Goal: Task Accomplishment & Management: Manage account settings

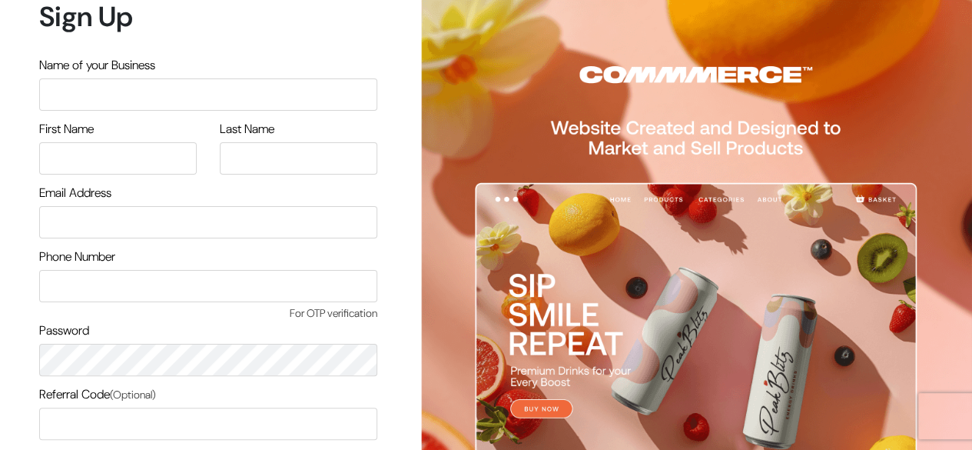
scroll to position [131, 0]
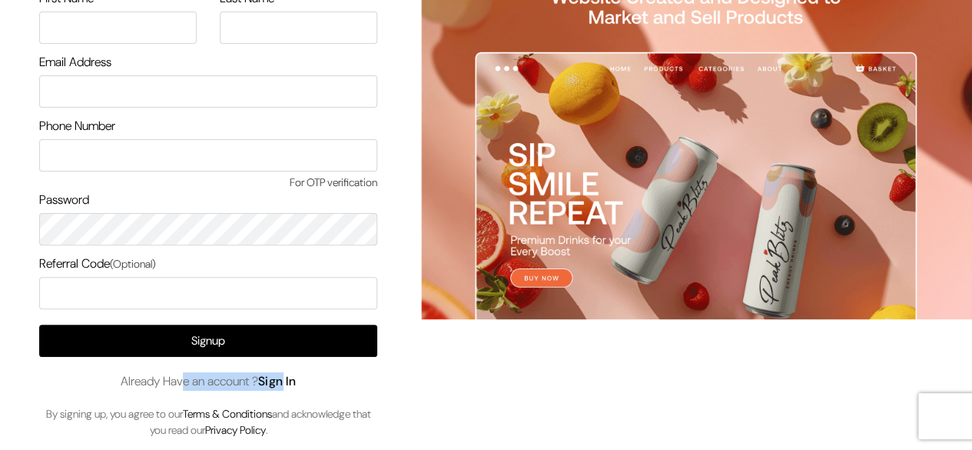
drag, startPoint x: 175, startPoint y: 389, endPoint x: 286, endPoint y: 382, distance: 110.9
click at [286, 382] on span "Already Have an account ? Sign In" at bounding box center [209, 381] width 176 height 18
click at [286, 382] on link "Sign In" at bounding box center [277, 381] width 38 height 16
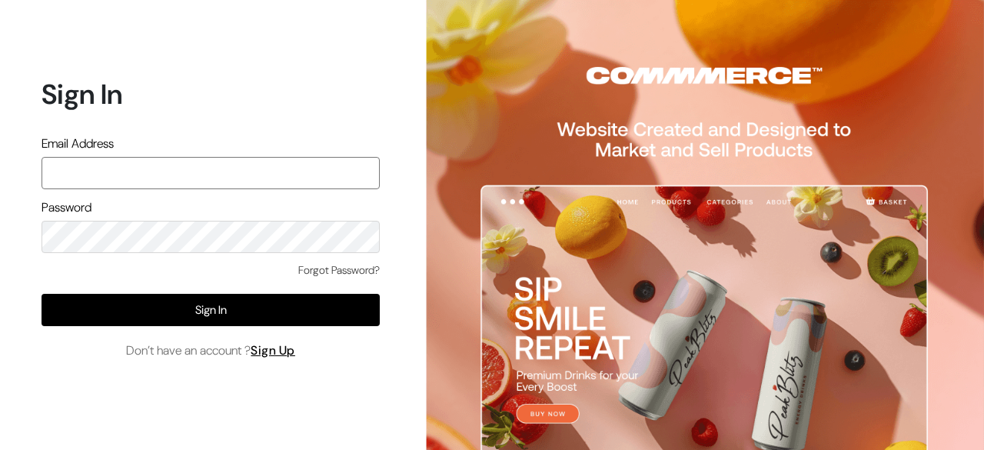
click at [201, 178] on input "text" at bounding box center [211, 173] width 338 height 32
type input "hello@tunai.in"
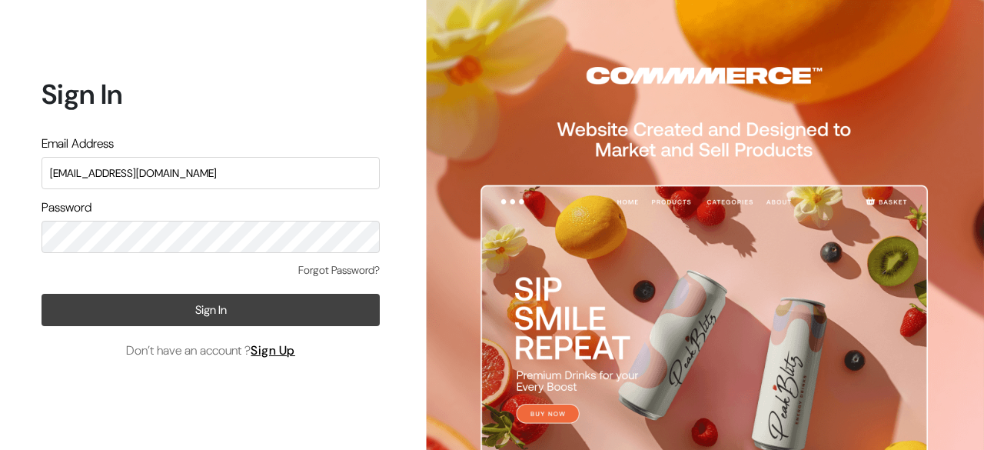
click at [228, 304] on button "Sign In" at bounding box center [211, 310] width 338 height 32
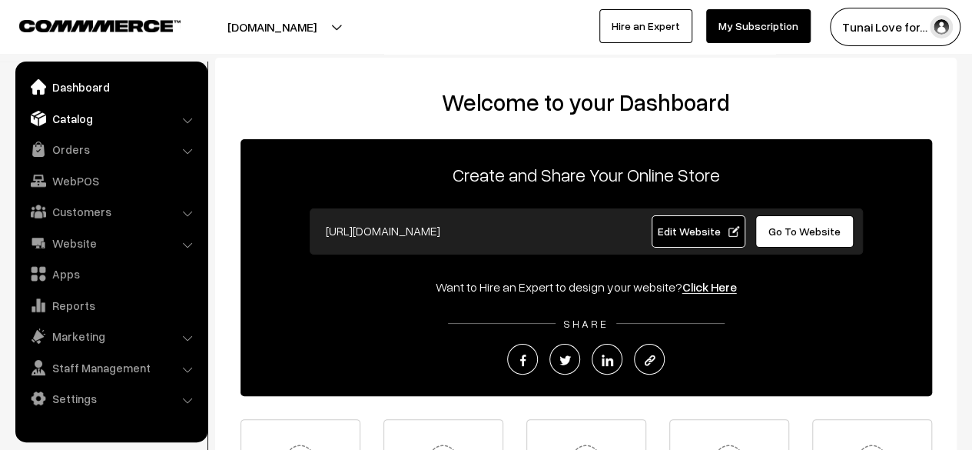
click at [156, 124] on link "Catalog" at bounding box center [110, 119] width 183 height 28
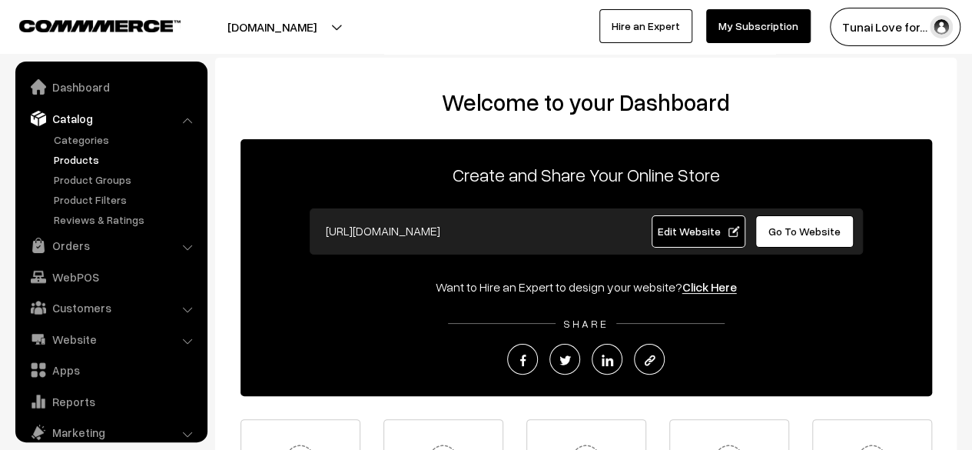
click at [95, 158] on link "Products" at bounding box center [126, 159] width 152 height 16
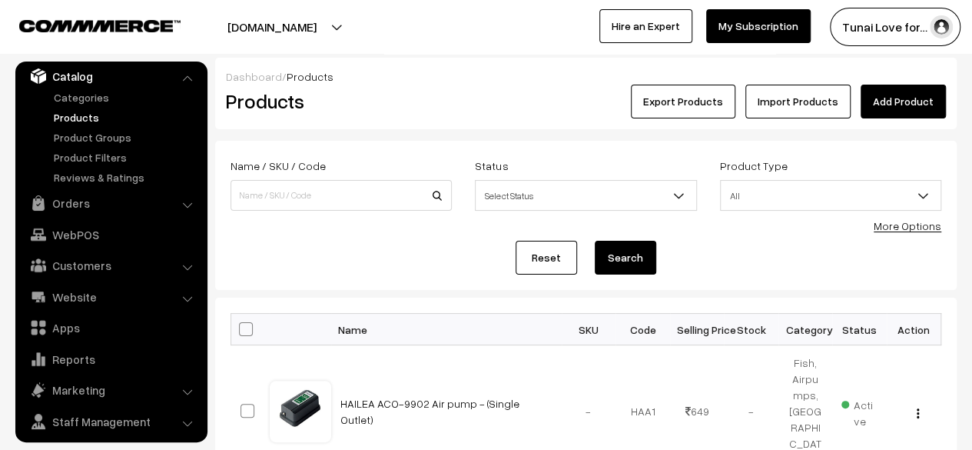
click at [366, 279] on form "Name / SKU / Code Status Select Status Active Inactive Select Status Product Ty…" at bounding box center [586, 215] width 742 height 149
click at [78, 116] on link "Products" at bounding box center [126, 117] width 152 height 16
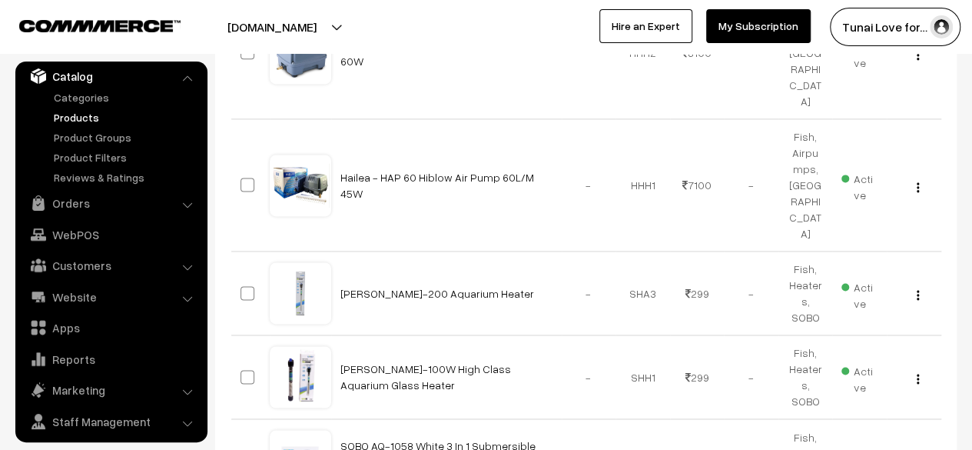
scroll to position [1029, 0]
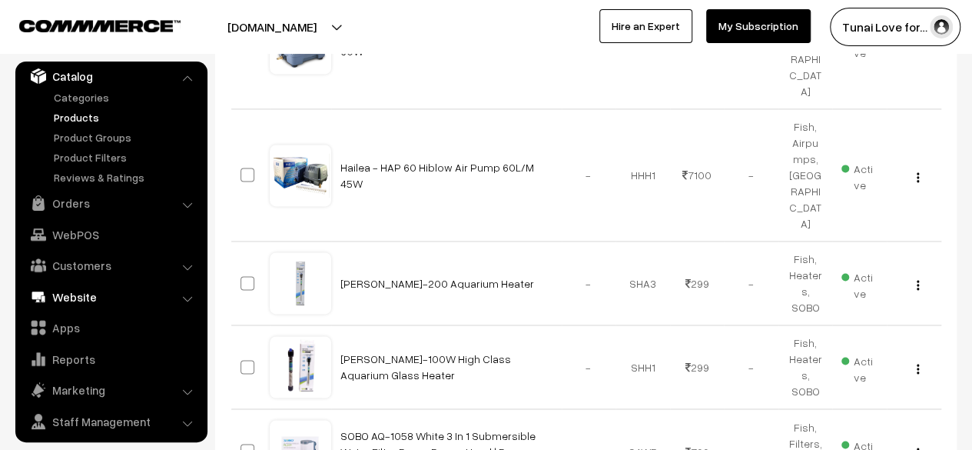
click at [77, 301] on link "Website" at bounding box center [110, 297] width 183 height 28
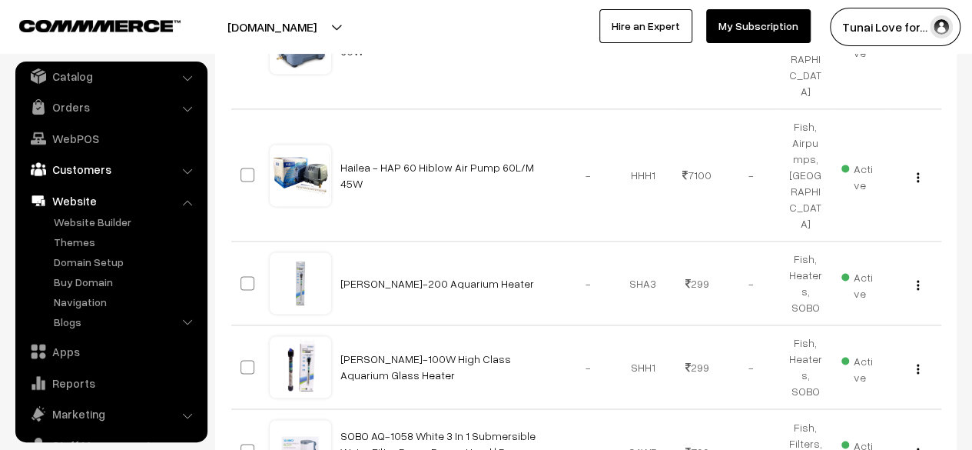
scroll to position [0, 0]
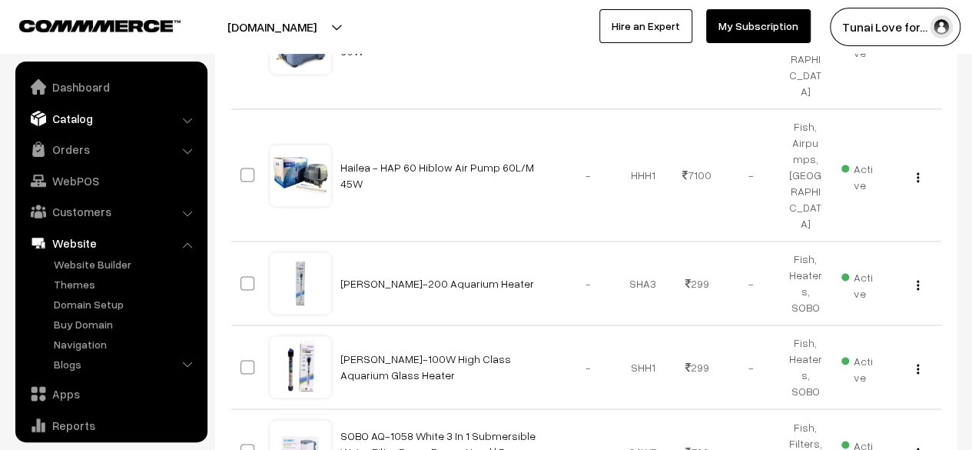
click at [86, 116] on link "Catalog" at bounding box center [110, 119] width 183 height 28
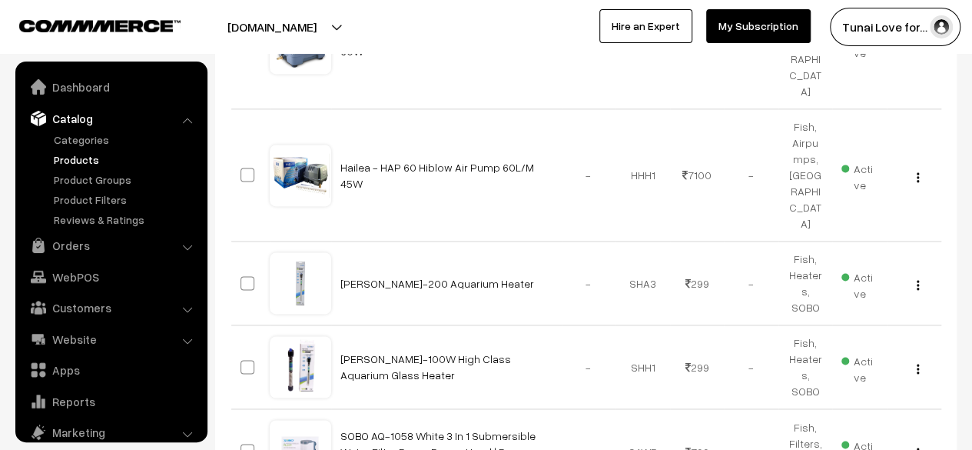
click at [255, 21] on button "[DOMAIN_NAME]" at bounding box center [272, 27] width 197 height 38
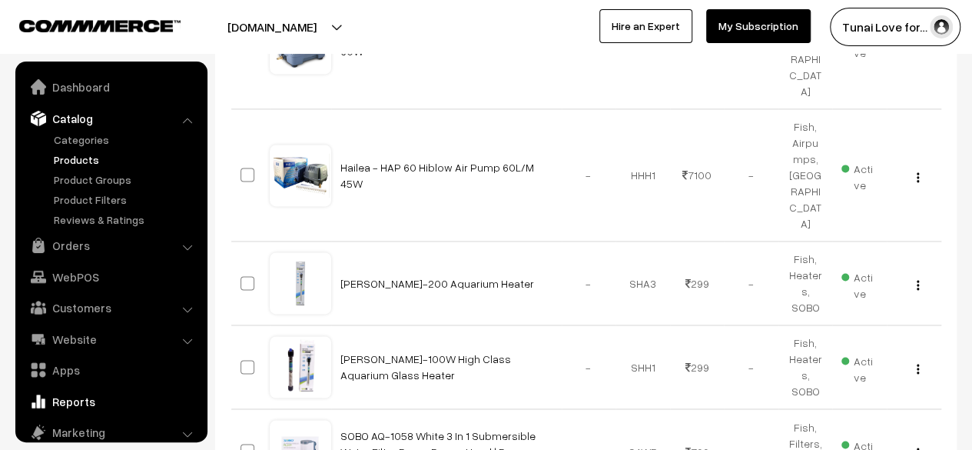
click at [162, 407] on link "Reports" at bounding box center [110, 401] width 183 height 28
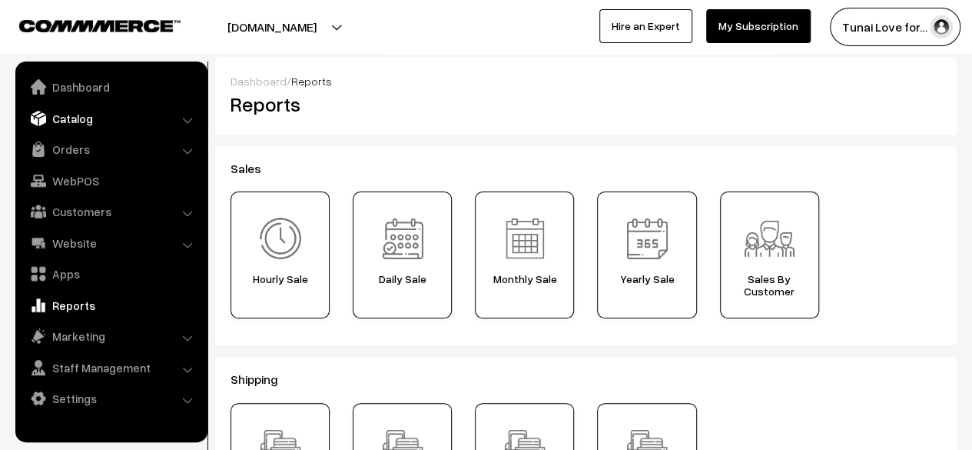
click at [60, 126] on link "Catalog" at bounding box center [110, 119] width 183 height 28
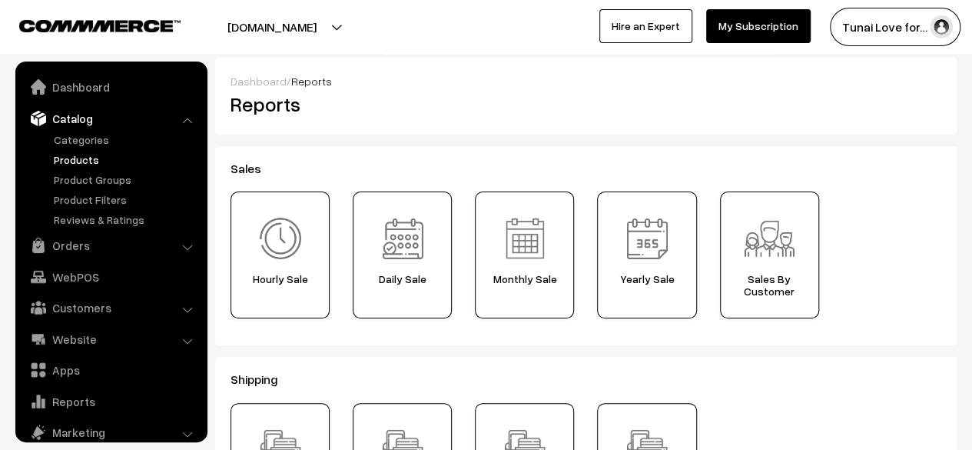
click at [66, 162] on link "Products" at bounding box center [126, 159] width 152 height 16
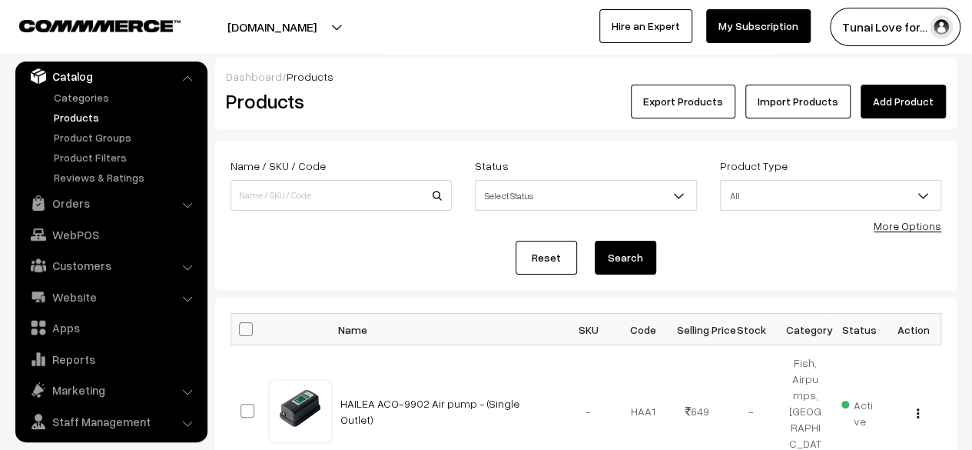
click at [75, 111] on link "Products" at bounding box center [126, 117] width 152 height 16
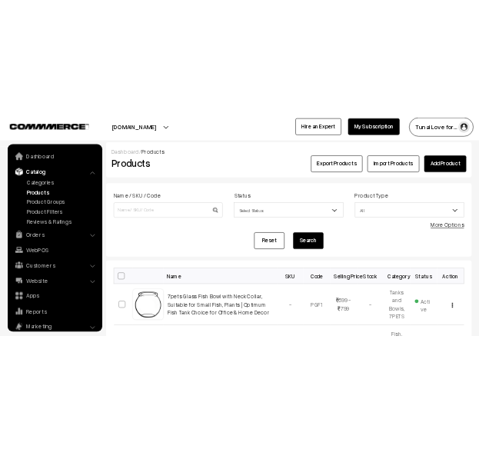
scroll to position [42, 0]
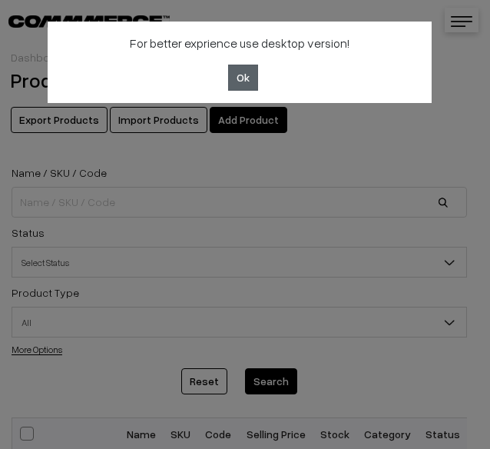
click at [241, 75] on button "Ok" at bounding box center [243, 78] width 30 height 26
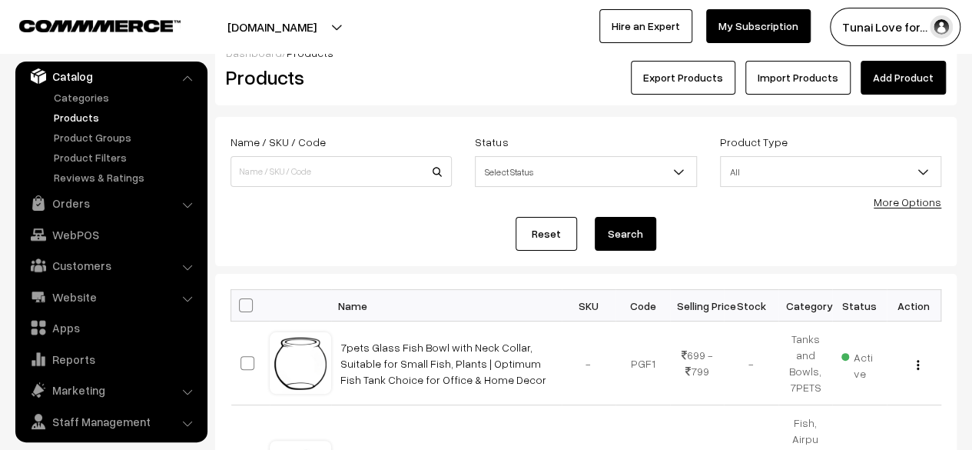
scroll to position [23, 0]
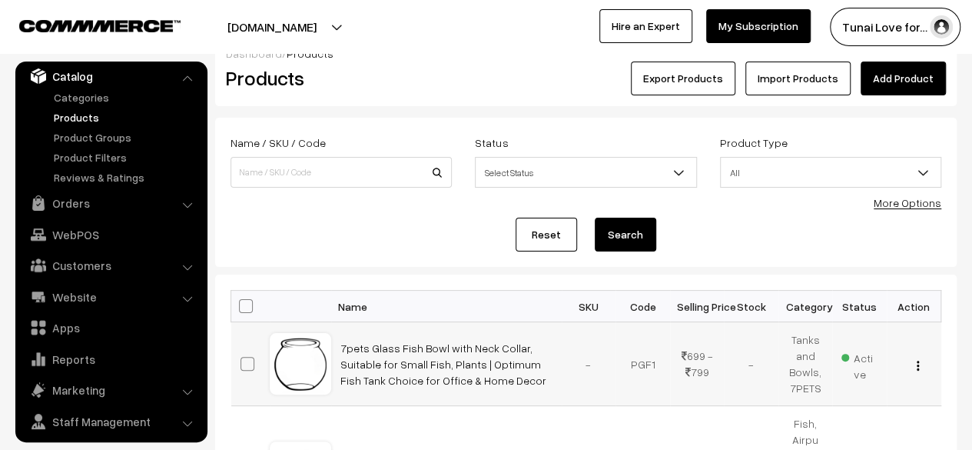
click at [912, 360] on div "View Edit Delete" at bounding box center [914, 364] width 36 height 16
click at [917, 363] on img "button" at bounding box center [918, 366] width 2 height 10
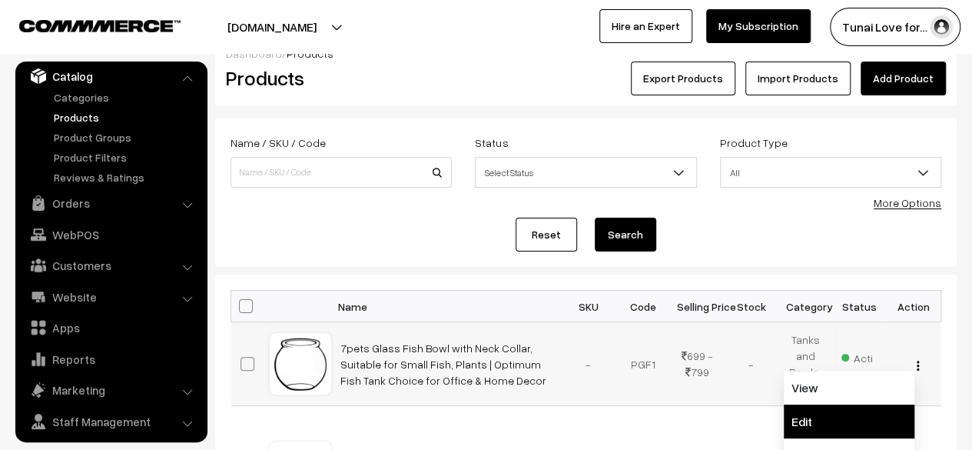
click at [832, 414] on link "Edit" at bounding box center [849, 421] width 131 height 34
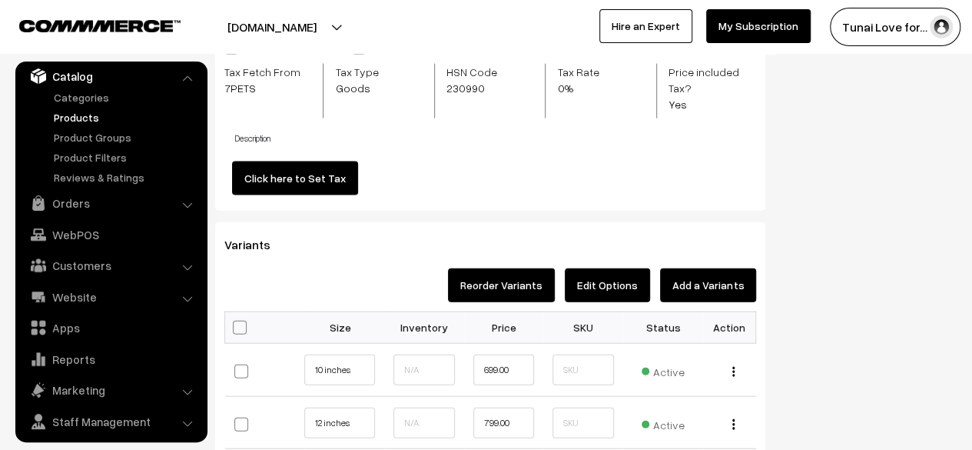
scroll to position [1696, 0]
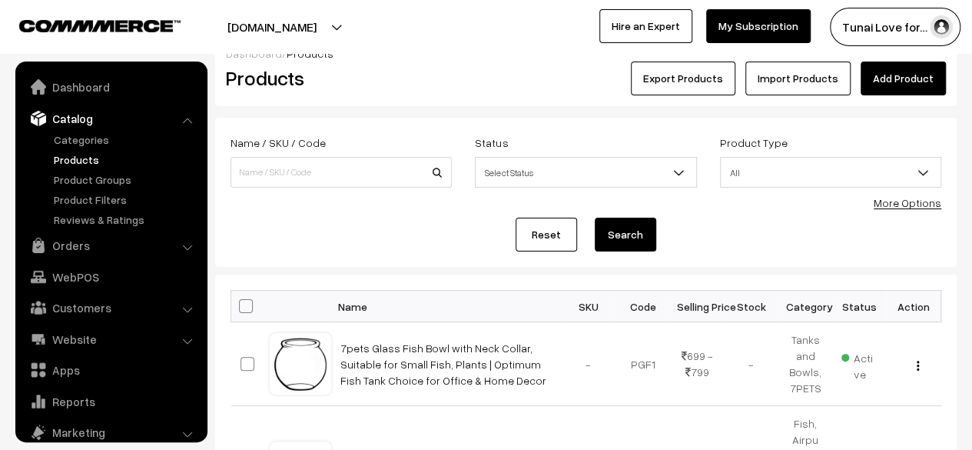
scroll to position [42, 0]
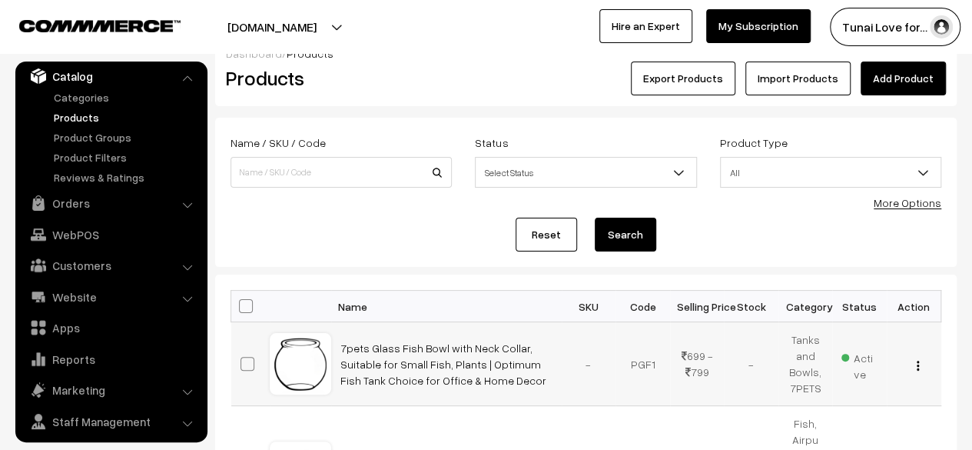
click at [919, 365] on button "button" at bounding box center [918, 365] width 4 height 12
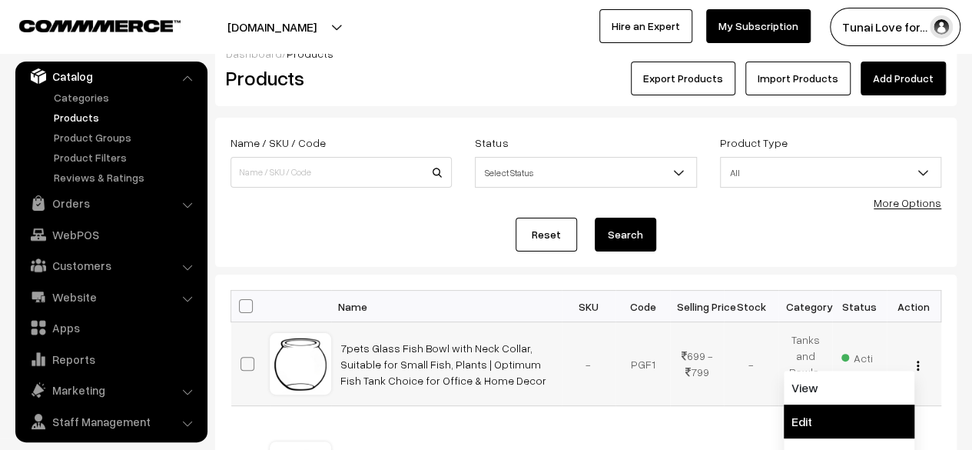
click at [853, 415] on link "Edit" at bounding box center [849, 421] width 131 height 34
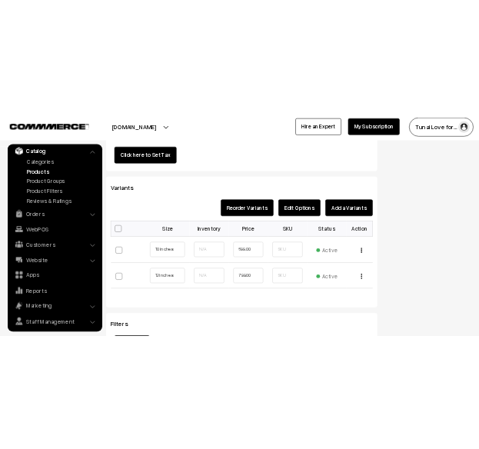
scroll to position [1714, 0]
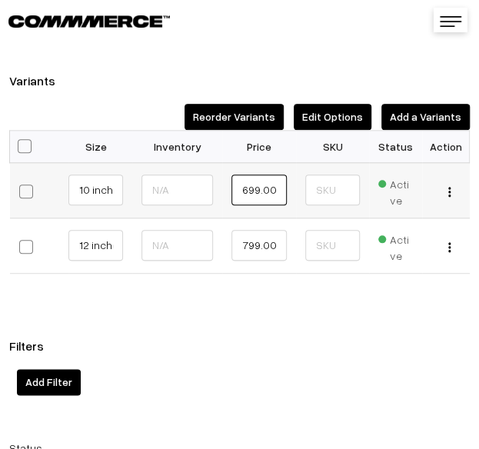
drag, startPoint x: 271, startPoint y: 191, endPoint x: 206, endPoint y: 194, distance: 65.4
click at [206, 194] on tr "10 inches" at bounding box center [240, 189] width 460 height 55
click at [264, 187] on input "5" at bounding box center [258, 189] width 55 height 31
type input "512"
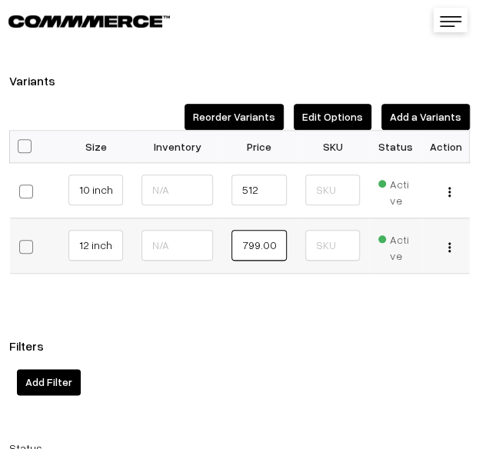
click at [271, 238] on input "799.00" at bounding box center [258, 245] width 55 height 31
type input "821"
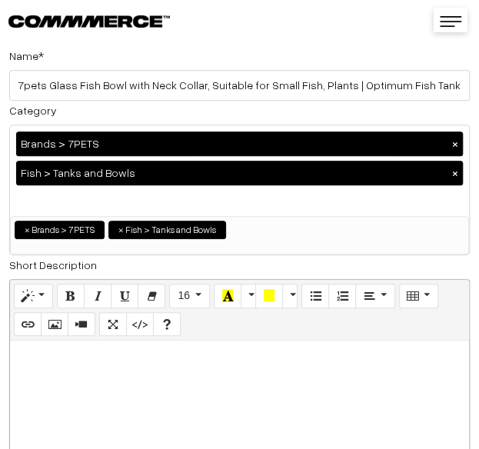
scroll to position [0, 0]
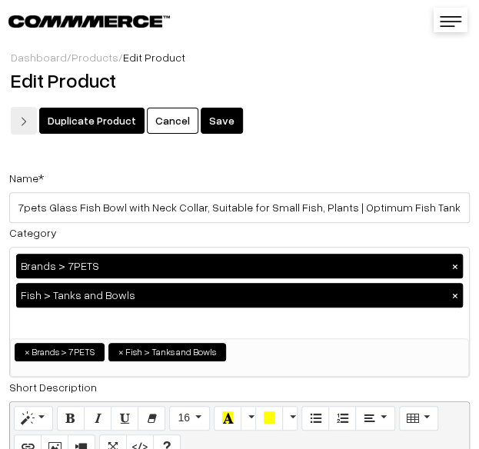
click at [223, 121] on button "Save" at bounding box center [222, 121] width 42 height 26
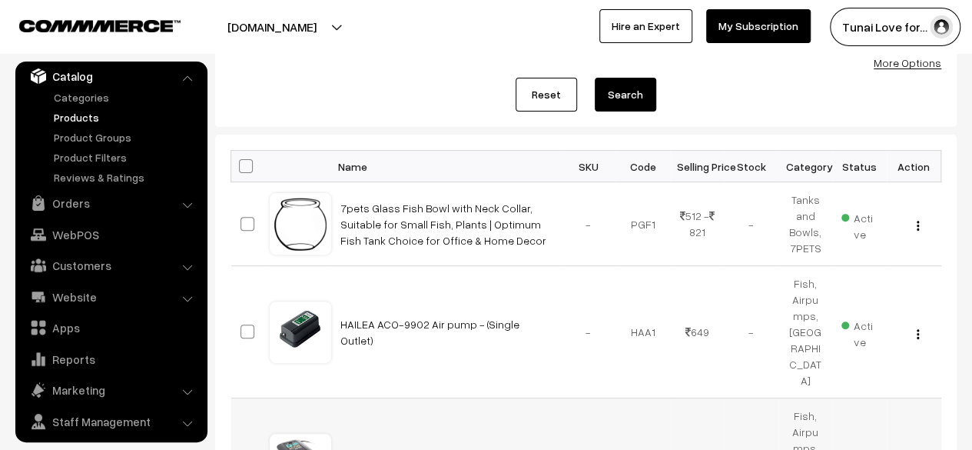
scroll to position [164, 0]
